Goal: Navigation & Orientation: Find specific page/section

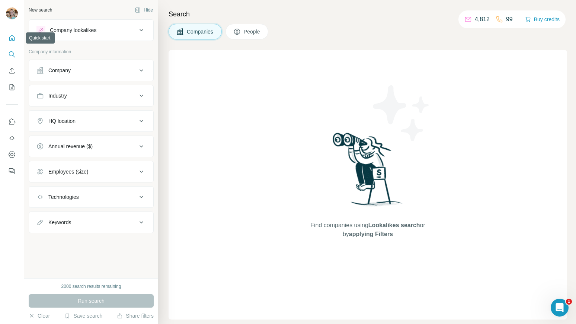
click at [9, 40] on icon "Quick start" at bounding box center [12, 38] width 6 height 6
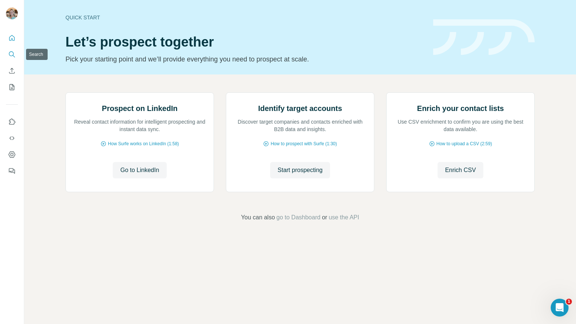
click at [10, 54] on icon "Search" at bounding box center [11, 54] width 7 height 7
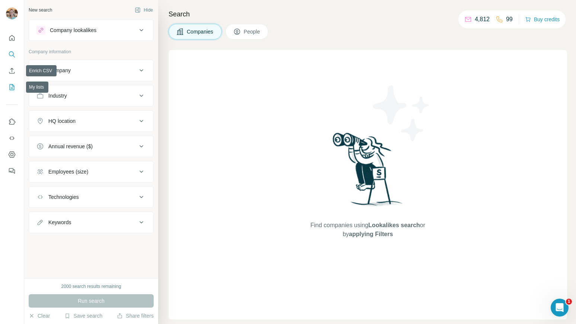
click at [12, 90] on icon "My lists" at bounding box center [11, 86] width 7 height 7
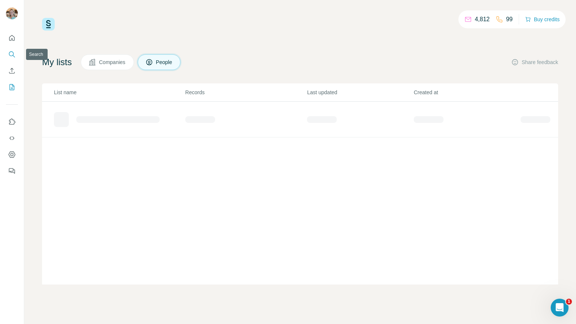
click at [11, 54] on icon "Search" at bounding box center [11, 54] width 7 height 7
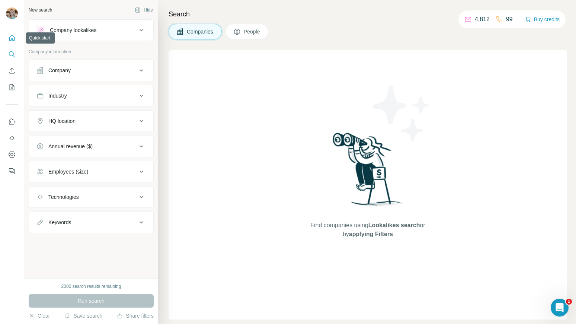
click at [17, 43] on button "Quick start" at bounding box center [12, 37] width 12 height 13
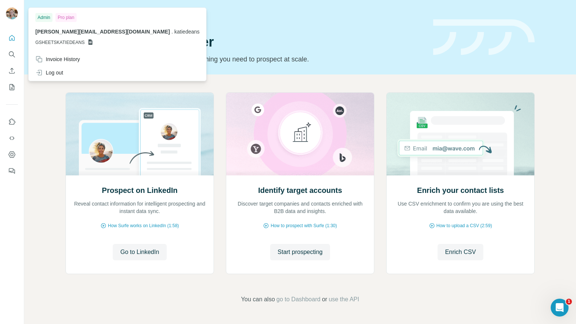
click at [90, 41] on icon at bounding box center [90, 42] width 6 height 6
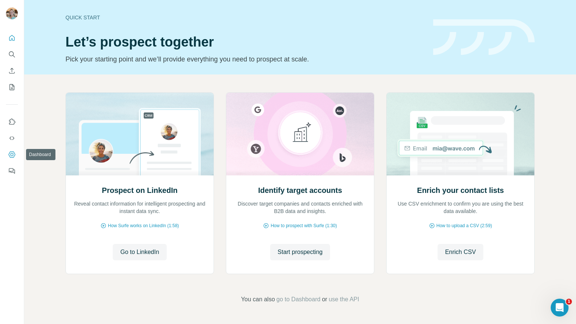
click at [10, 153] on icon "Dashboard" at bounding box center [11, 154] width 7 height 7
